Goal: Task Accomplishment & Management: Complete application form

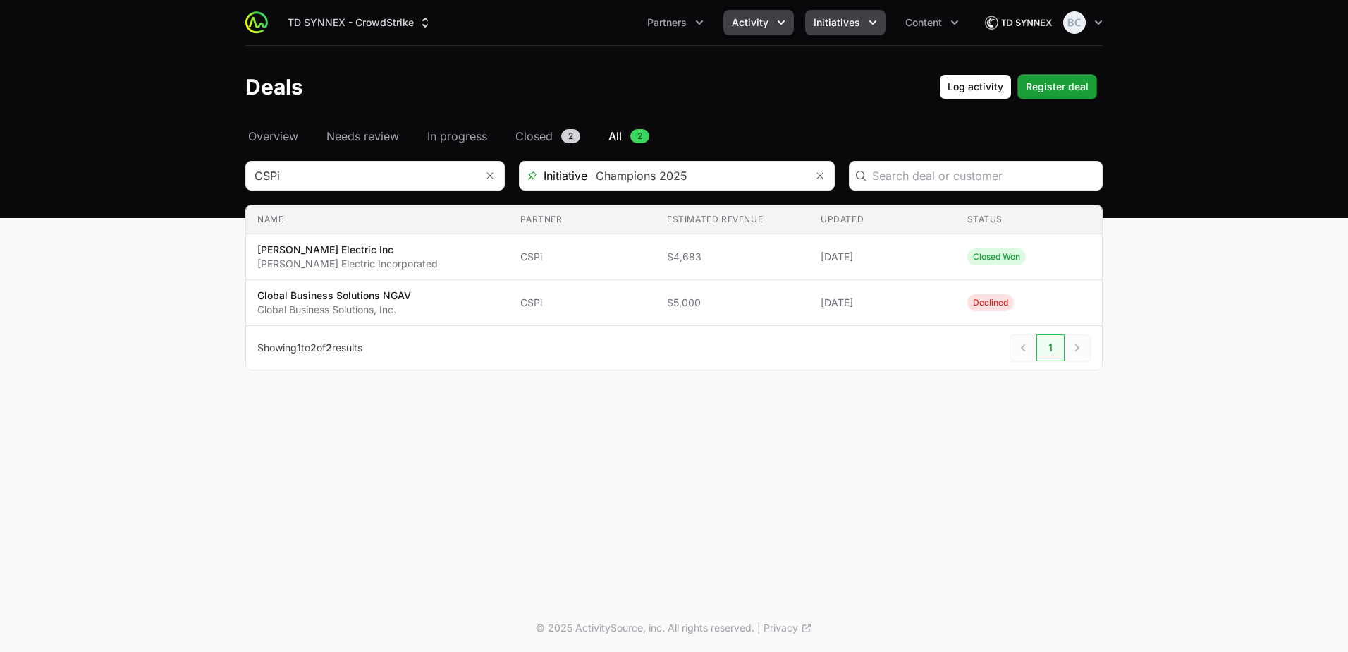
click at [824, 15] on button "Initiatives" at bounding box center [845, 22] width 80 height 25
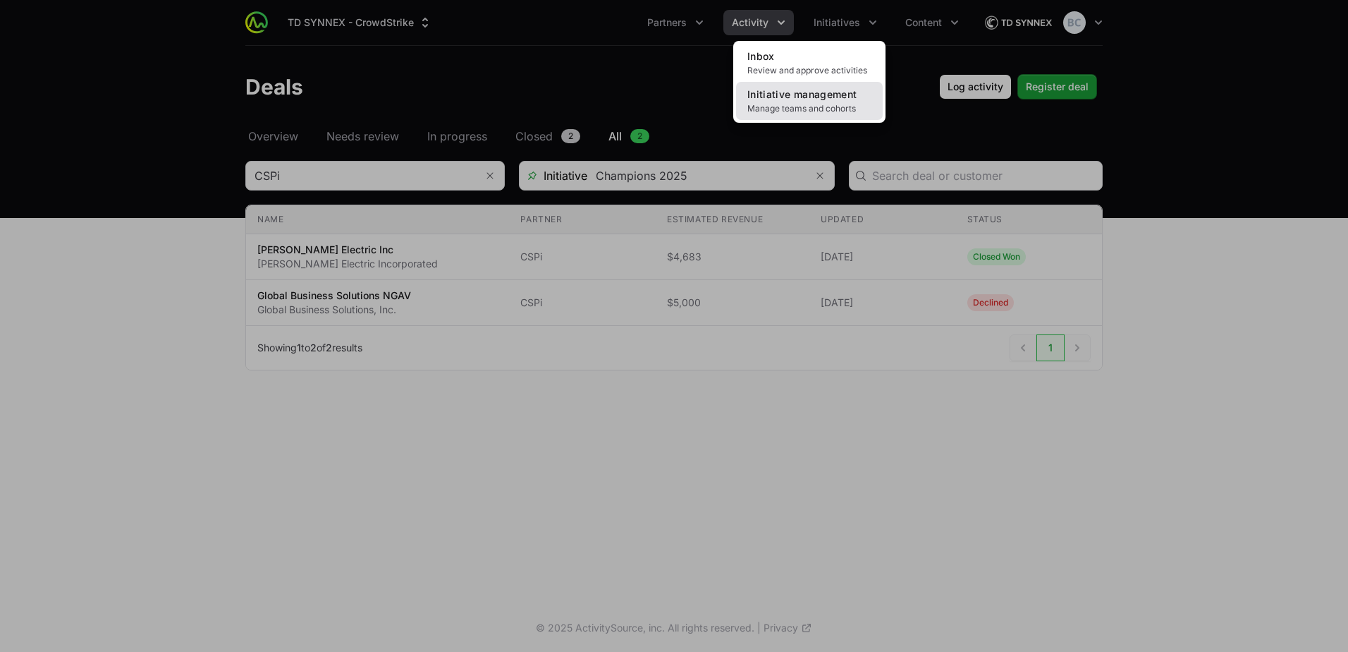
click at [798, 100] on link "Initiative management Manage teams and cohorts" at bounding box center [809, 101] width 147 height 38
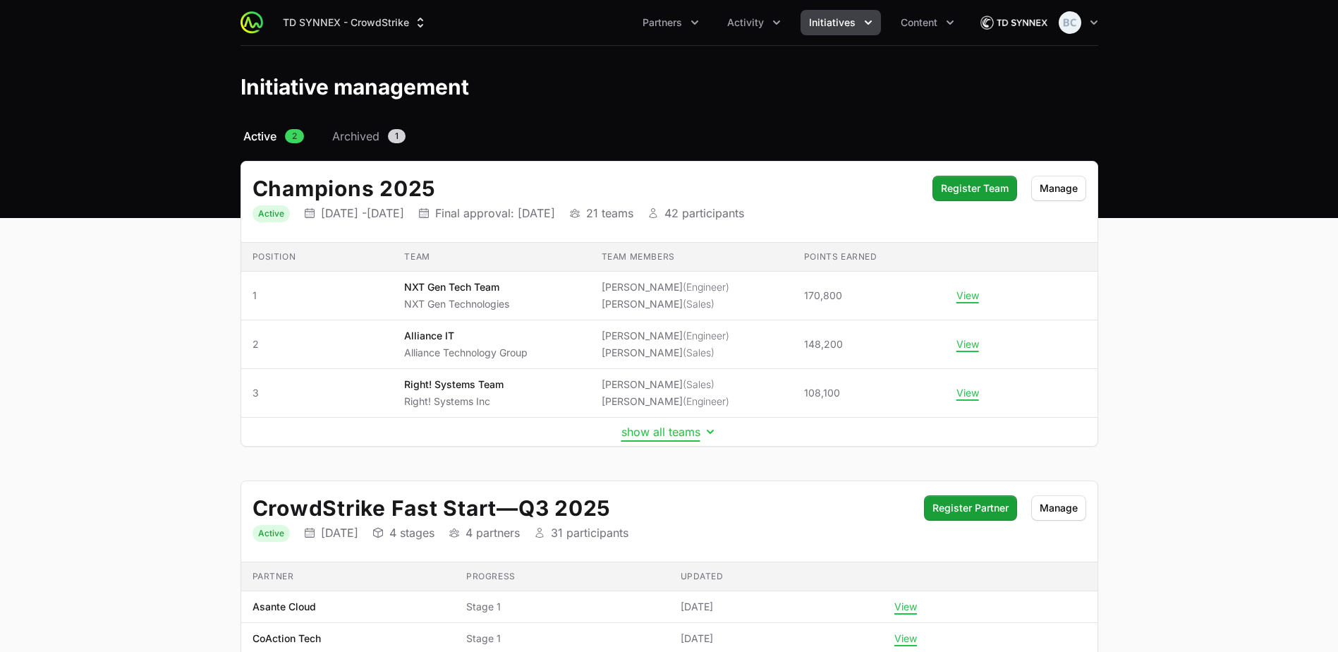
click at [646, 433] on button "show all teams" at bounding box center [669, 432] width 96 height 14
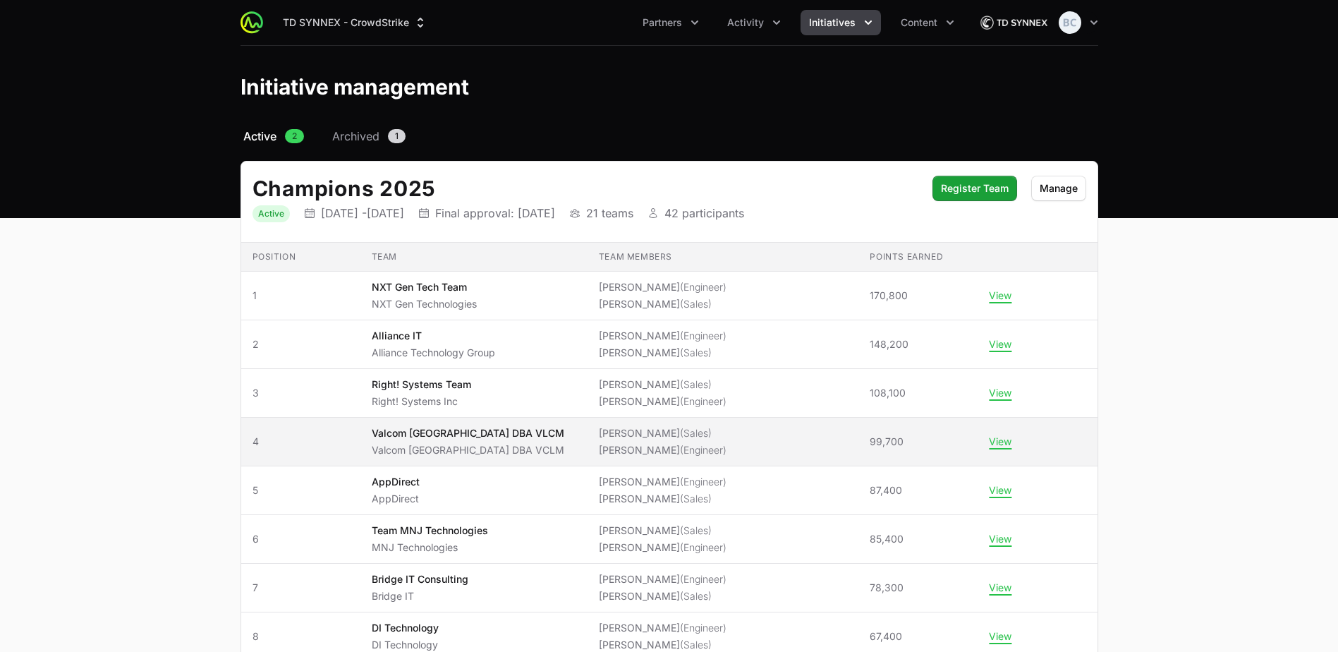
click at [587, 451] on td "Team Valcom [GEOGRAPHIC_DATA] DBA VLCM Valcom [GEOGRAPHIC_DATA] DBA VCLM" at bounding box center [473, 441] width 227 height 49
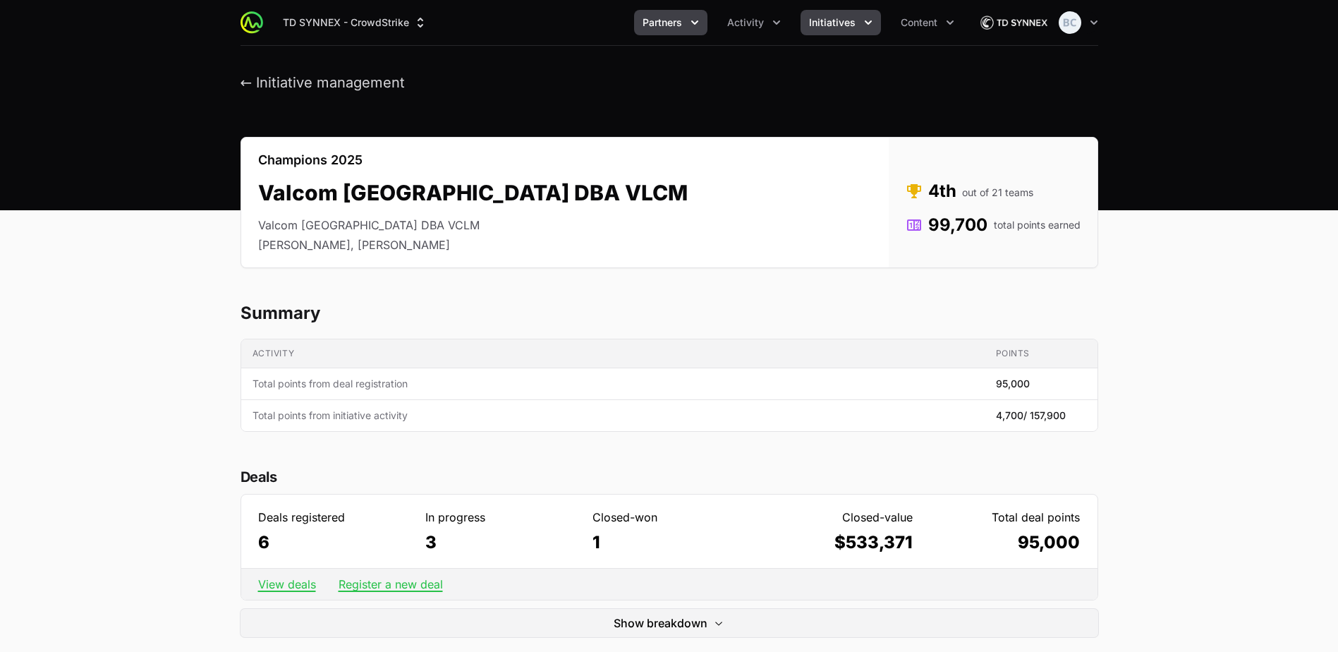
click at [656, 15] on button "Partners" at bounding box center [670, 22] width 73 height 25
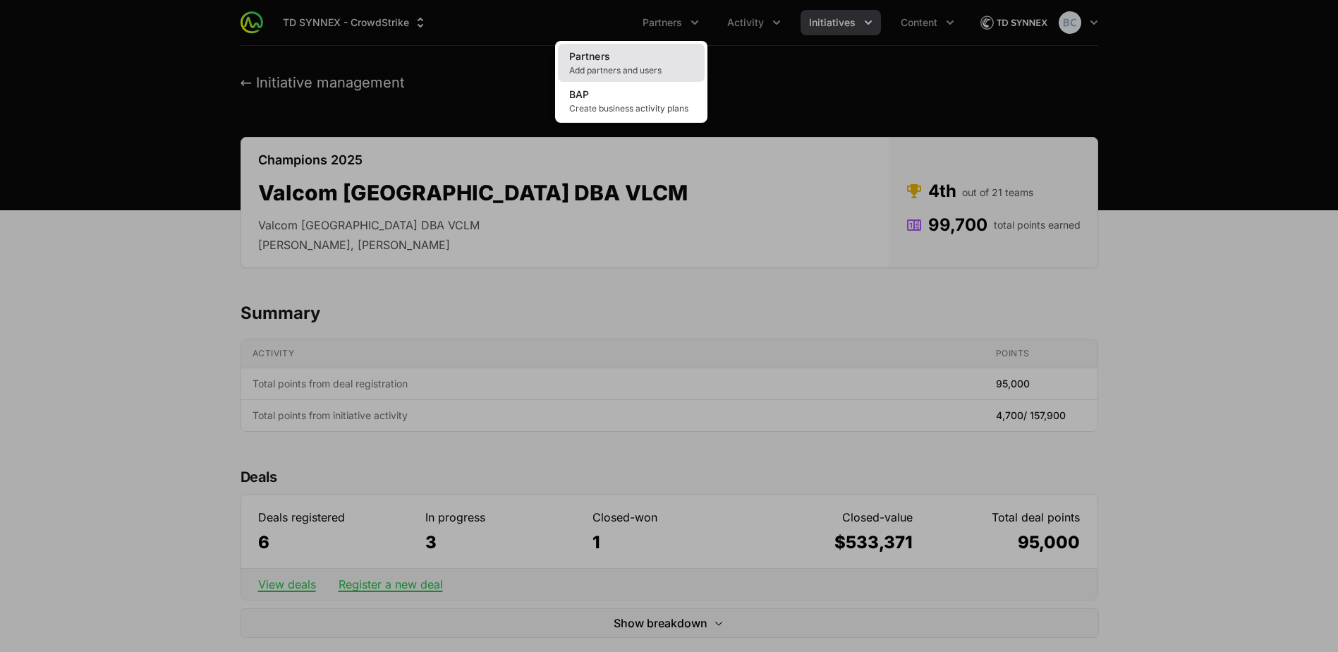
click at [623, 61] on link "Partners Add partners and users" at bounding box center [631, 63] width 147 height 38
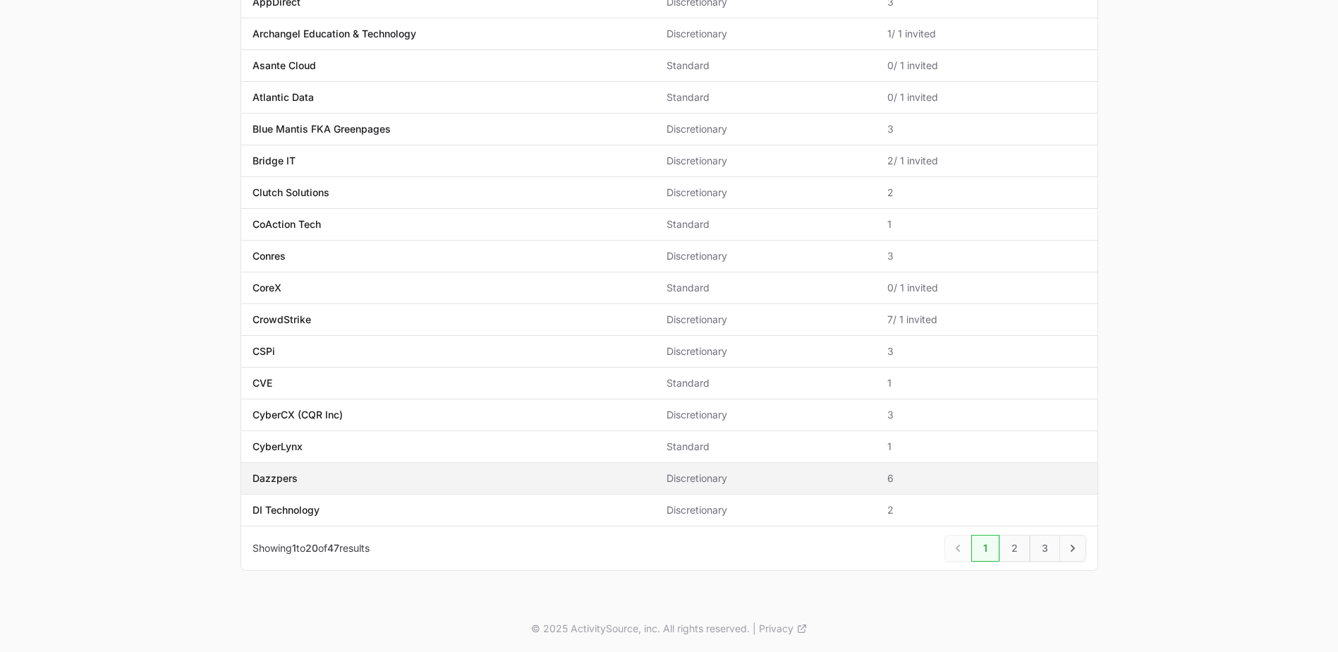
scroll to position [327, 0]
click at [1015, 546] on link "2" at bounding box center [1014, 547] width 30 height 27
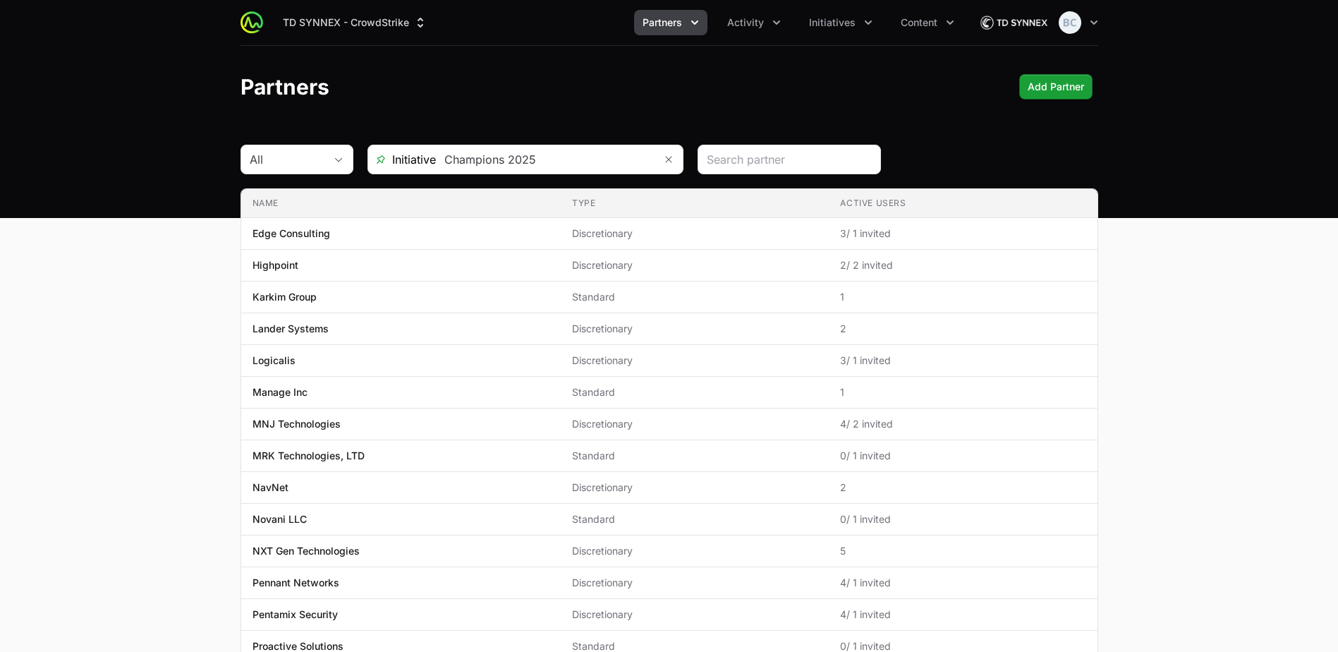
scroll to position [327, 0]
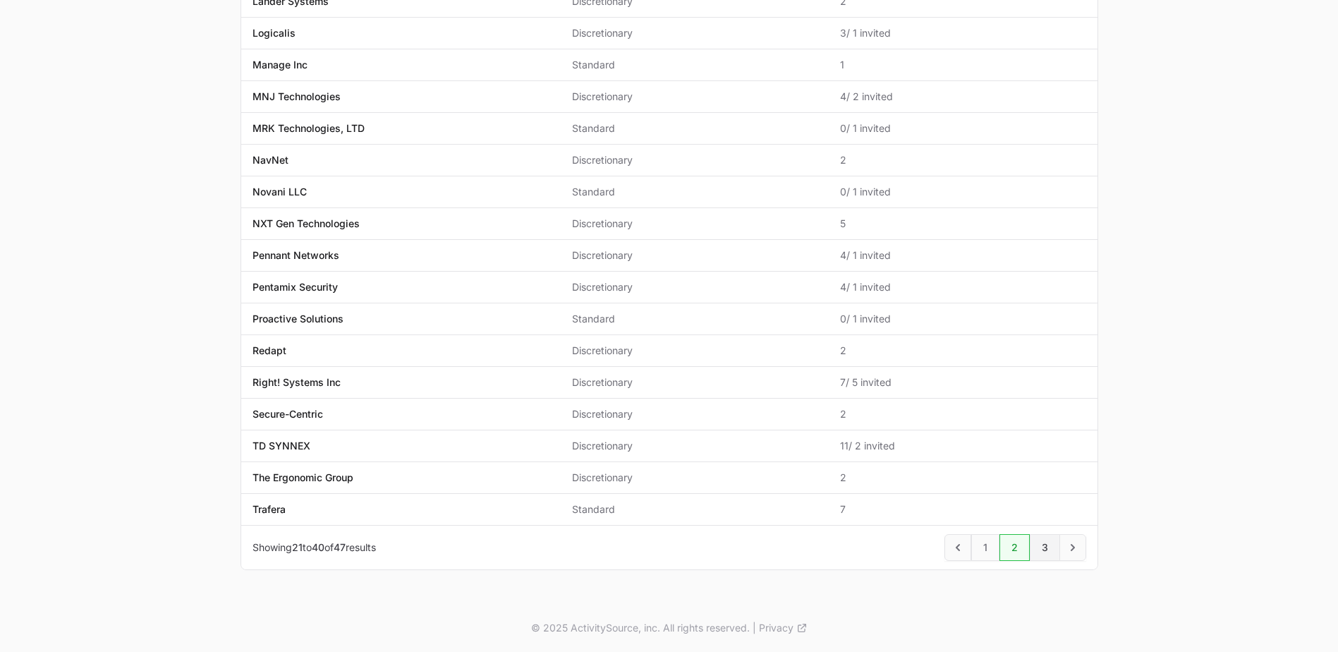
click at [1035, 535] on link "3" at bounding box center [1045, 547] width 30 height 27
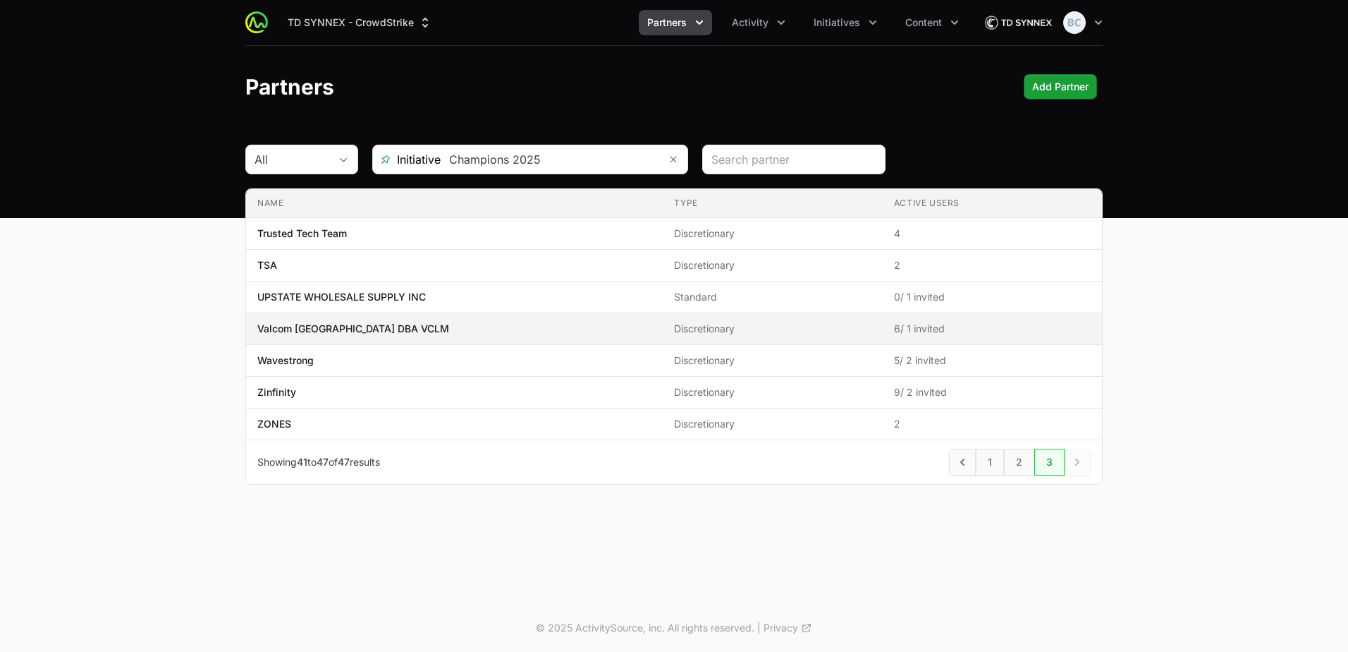
click at [307, 328] on p "Valcom [GEOGRAPHIC_DATA] DBA VCLM" at bounding box center [353, 329] width 192 height 14
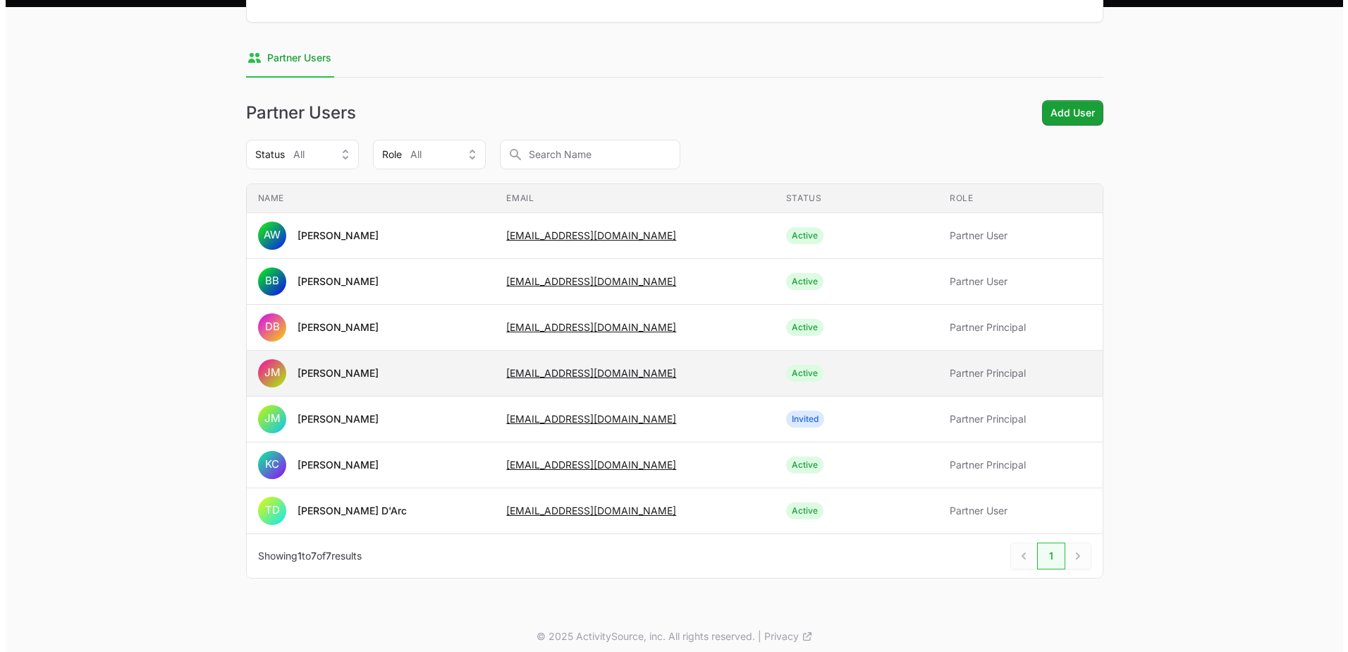
scroll to position [212, 0]
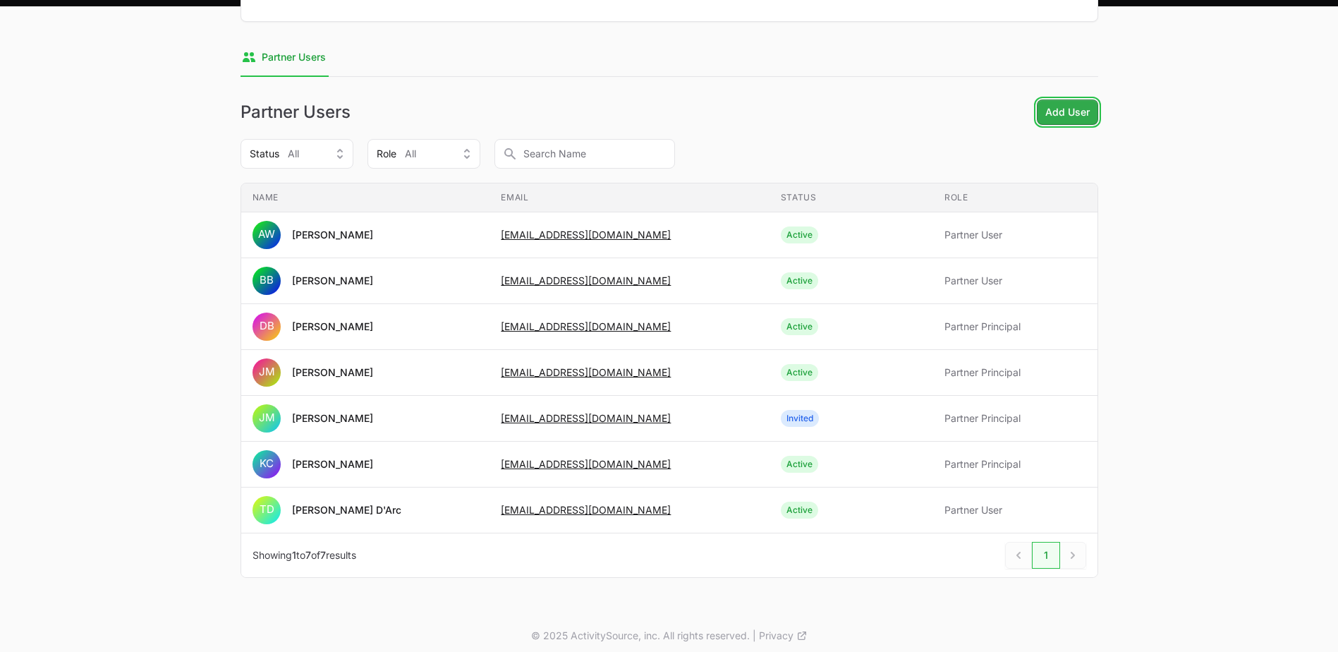
click at [1052, 118] on span "Add User" at bounding box center [1067, 112] width 44 height 17
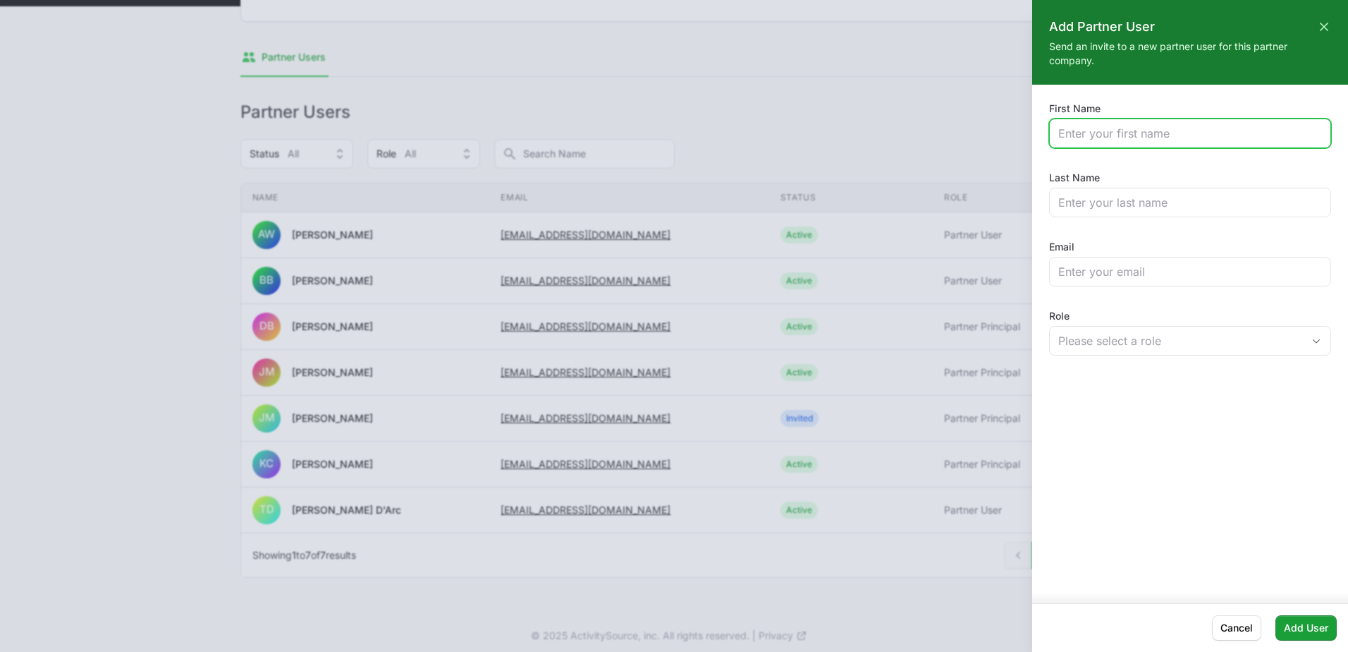
click at [1179, 135] on input "First Name" at bounding box center [1190, 133] width 264 height 17
type input "[PERSON_NAME]"
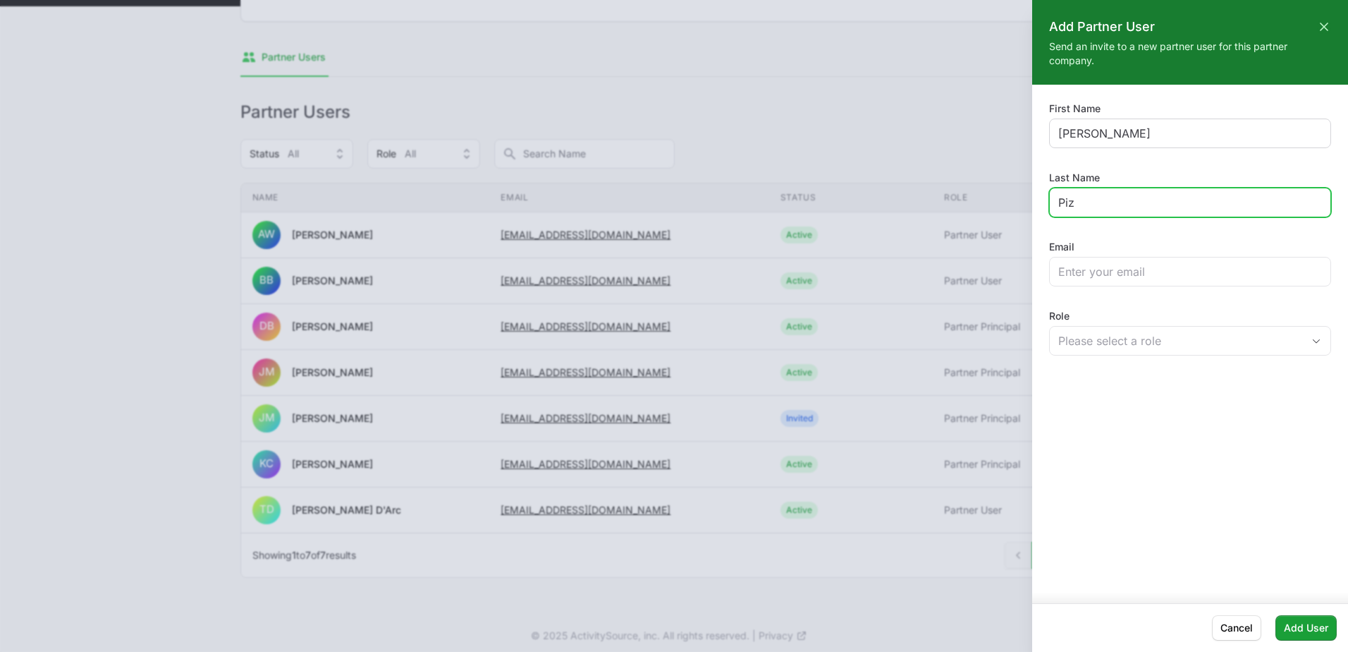
type input "Piz"
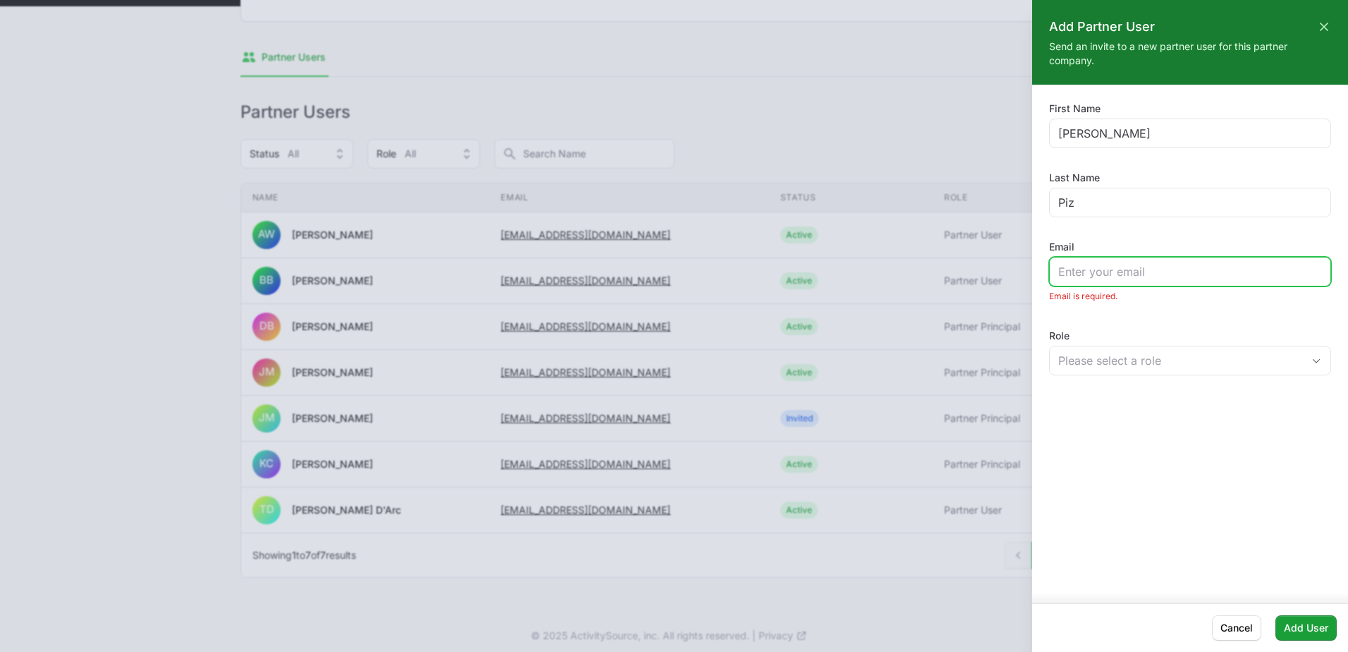
click at [1082, 274] on input "Email" at bounding box center [1190, 271] width 264 height 17
type input "[EMAIL_ADDRESS][DOMAIN_NAME]"
click at [1145, 355] on div "Please select a role" at bounding box center [1190, 341] width 282 height 30
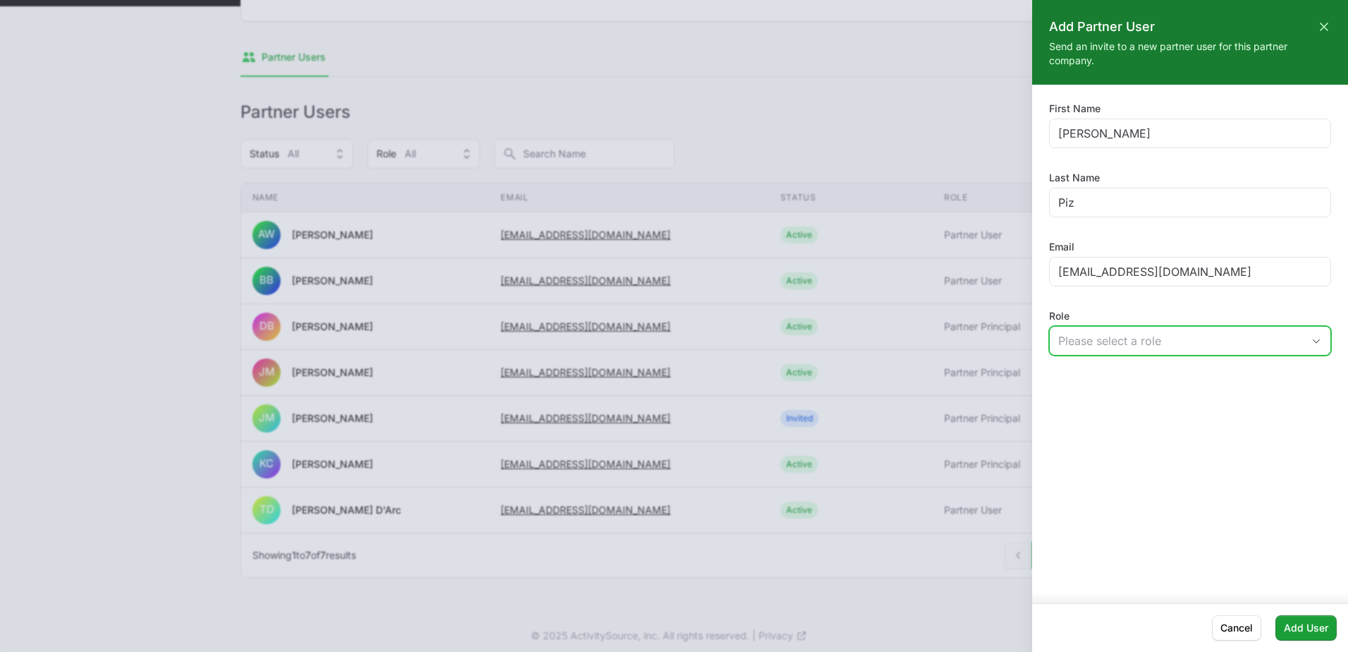
click at [1140, 344] on div "Please select a role" at bounding box center [1180, 340] width 244 height 17
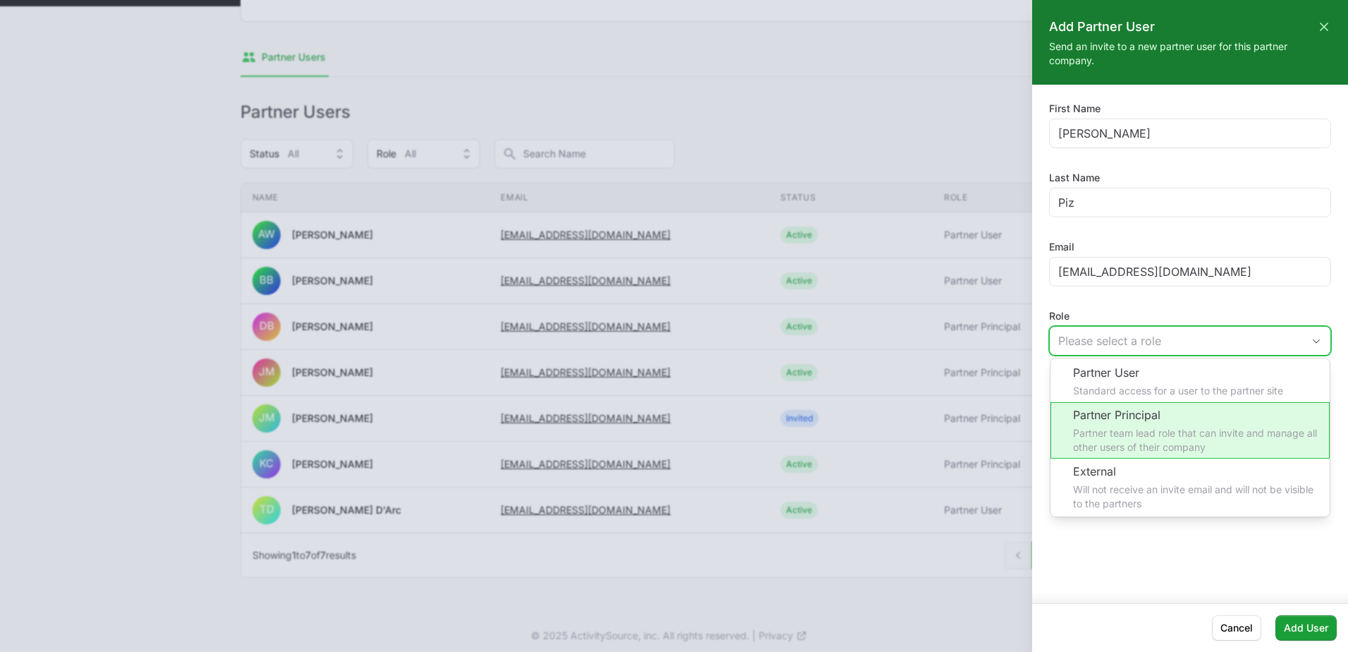
click at [1147, 442] on li "Partner Principal Partner team lead role that can invite and manage all other u…" at bounding box center [1190, 430] width 279 height 56
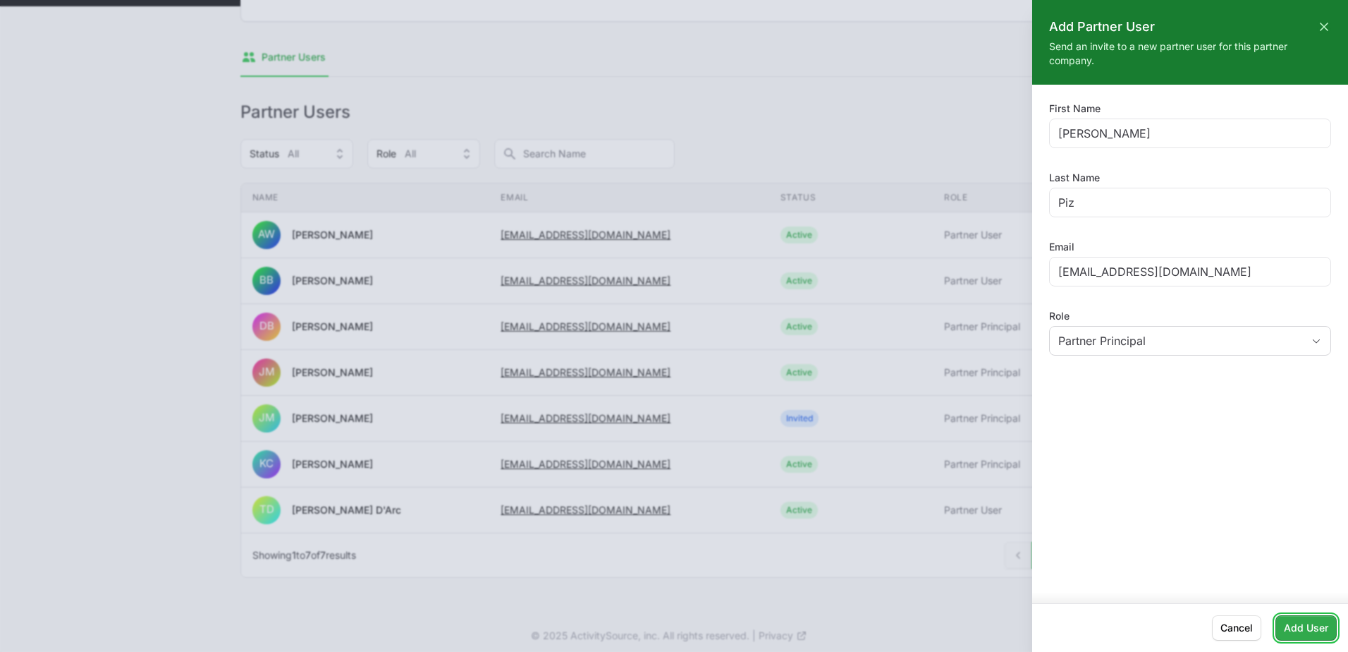
click at [1319, 623] on span "Add User" at bounding box center [1306, 627] width 44 height 17
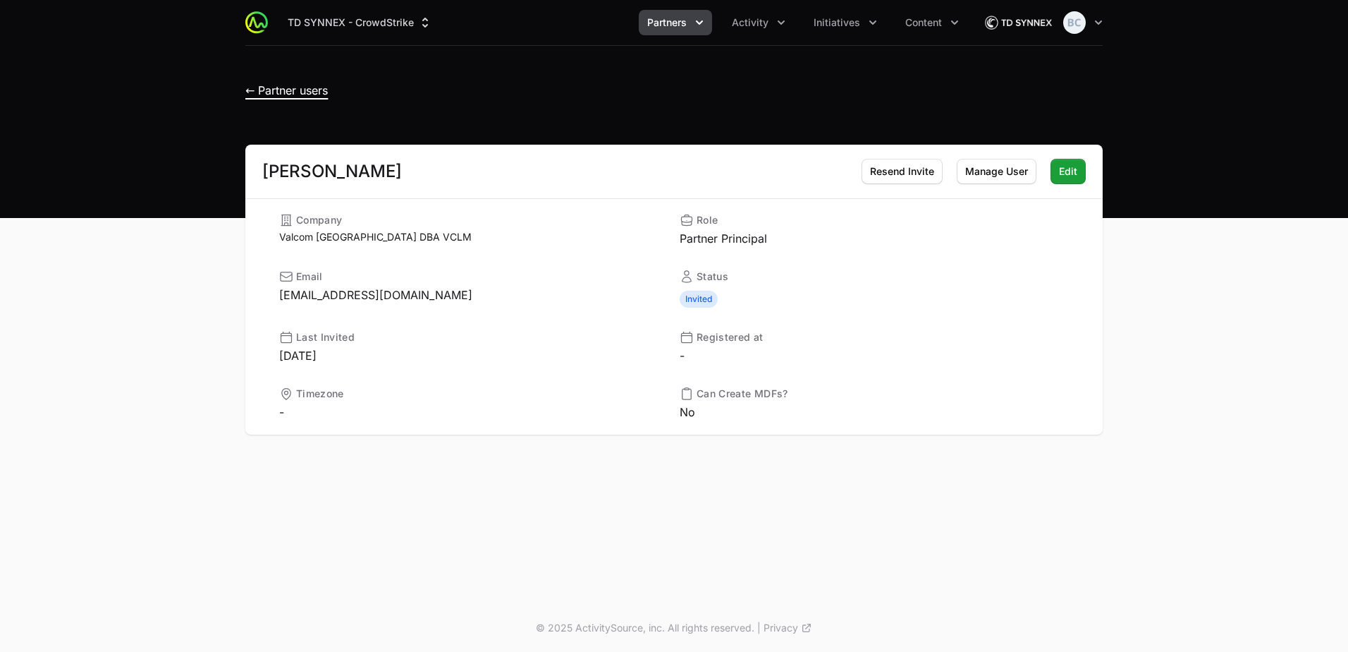
click at [306, 94] on span "← Partner users" at bounding box center [286, 90] width 83 height 14
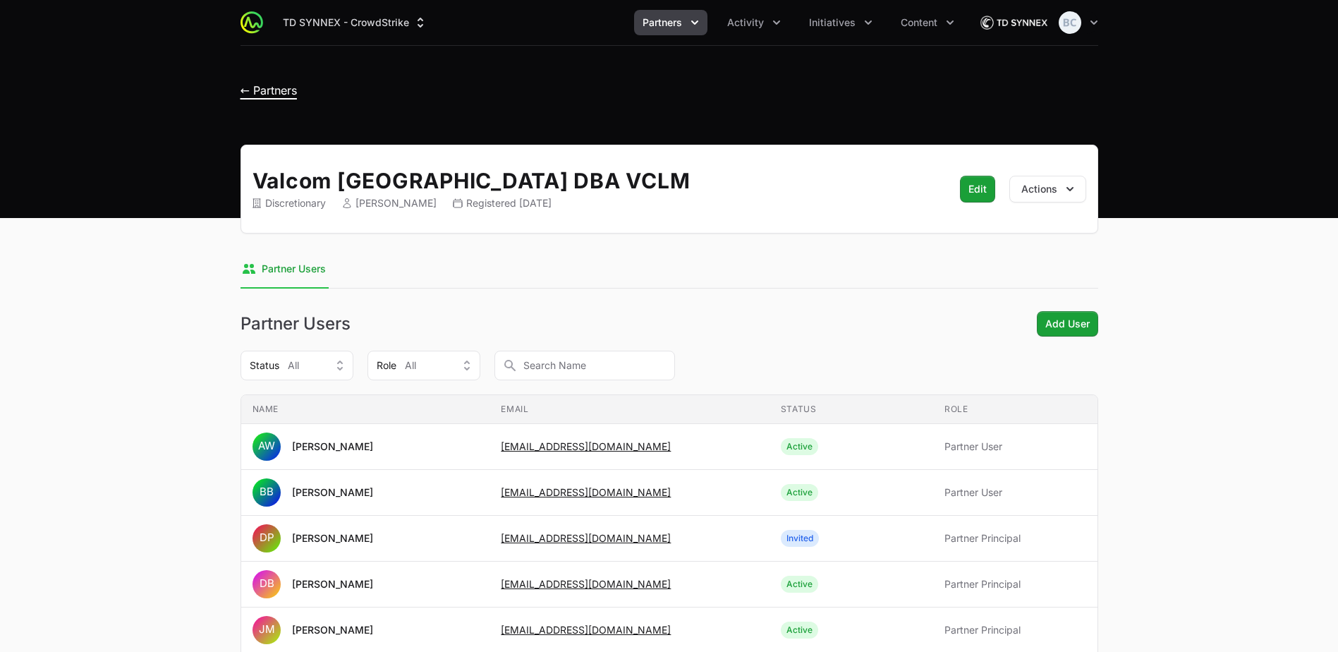
click at [286, 90] on span "← Partners" at bounding box center [268, 90] width 56 height 14
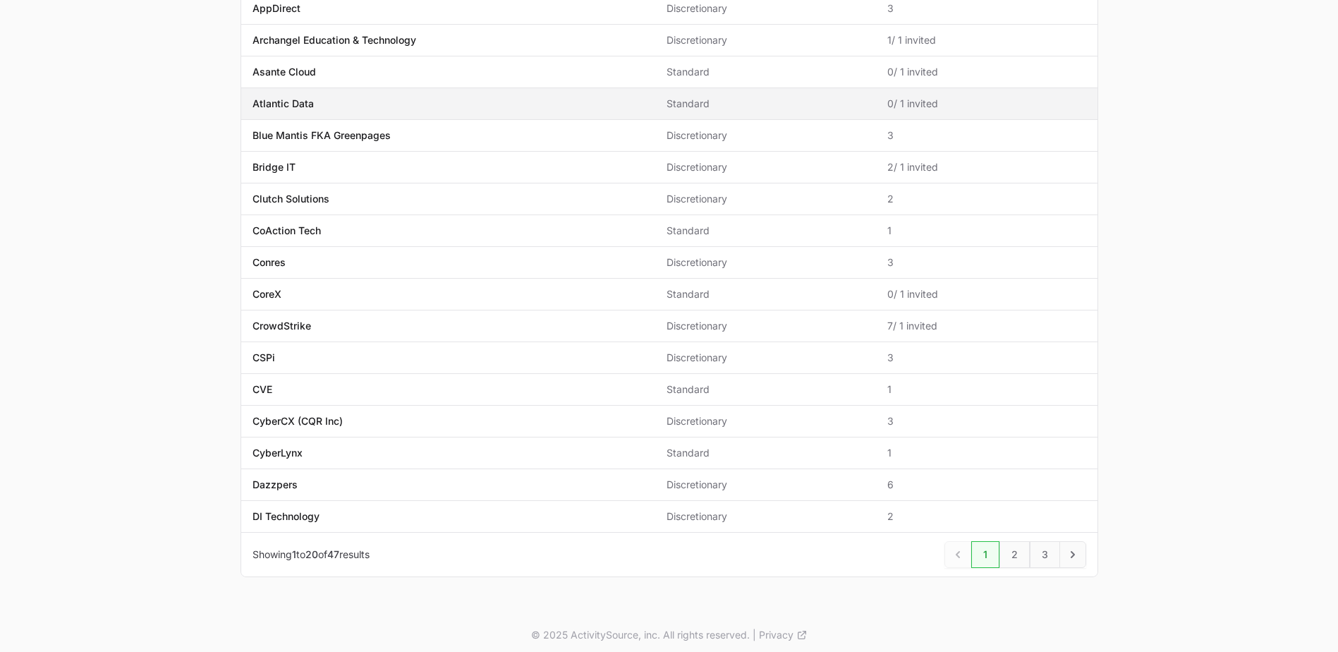
scroll to position [327, 0]
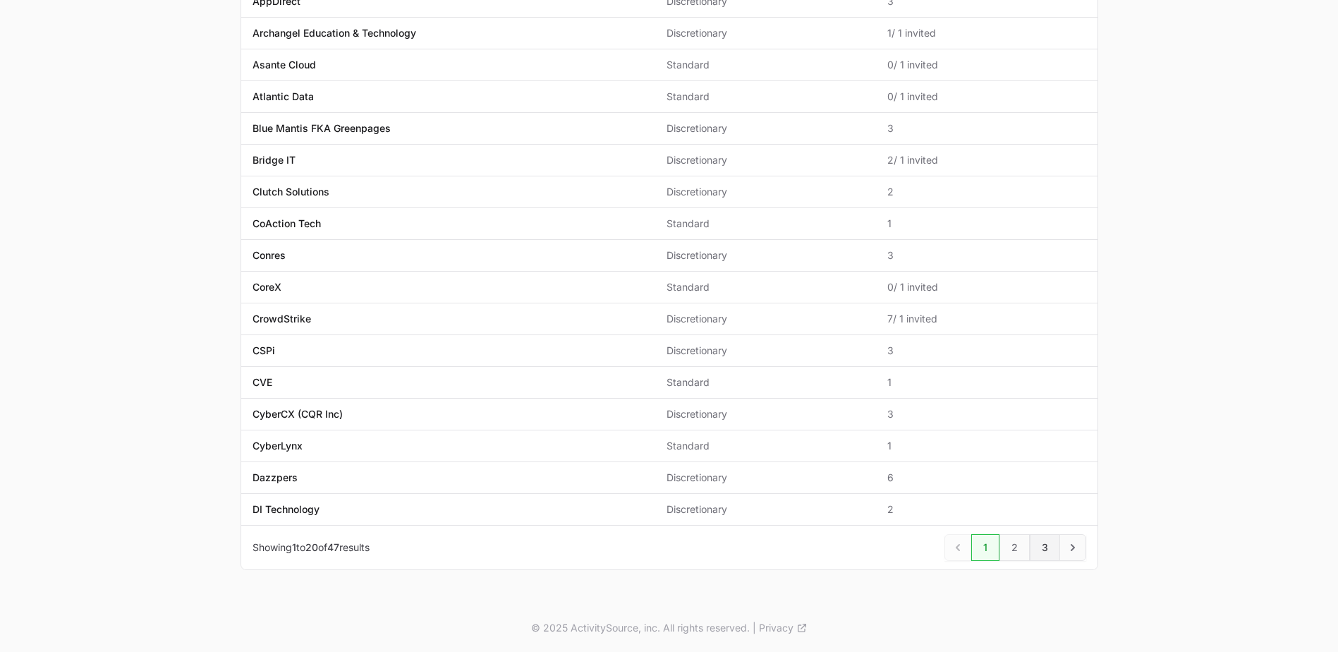
click at [1038, 542] on link "3" at bounding box center [1045, 547] width 30 height 27
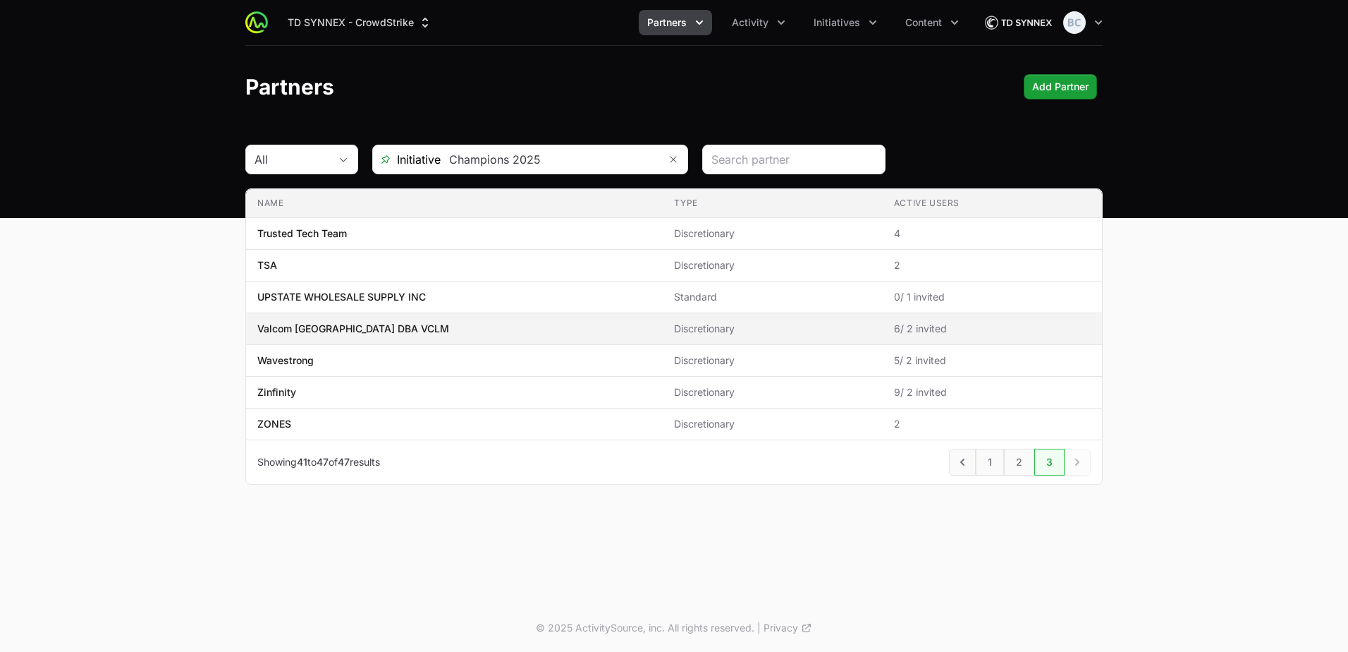
click at [365, 332] on p "Valcom [GEOGRAPHIC_DATA] DBA VCLM" at bounding box center [353, 329] width 192 height 14
